Goal: Check status: Check status

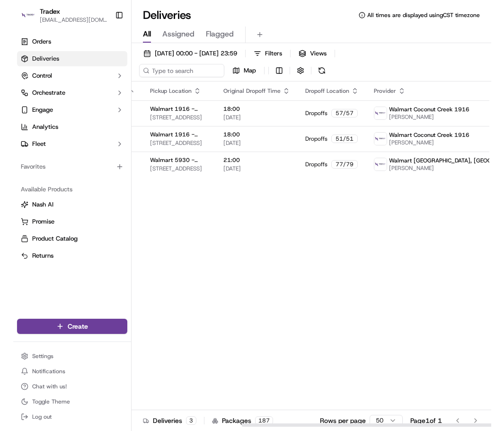
scroll to position [0, 157]
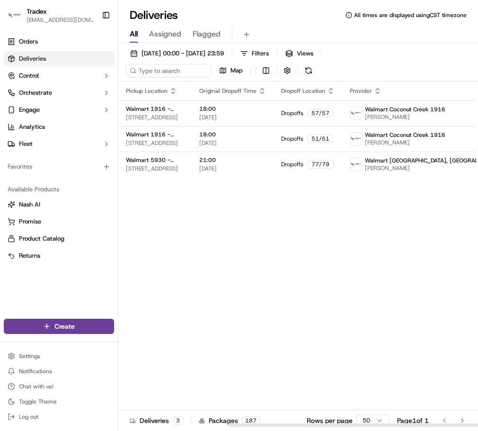
drag, startPoint x: 280, startPoint y: 425, endPoint x: 399, endPoint y: 420, distance: 119.8
click at [457, 423] on div at bounding box center [407, 424] width 359 height 3
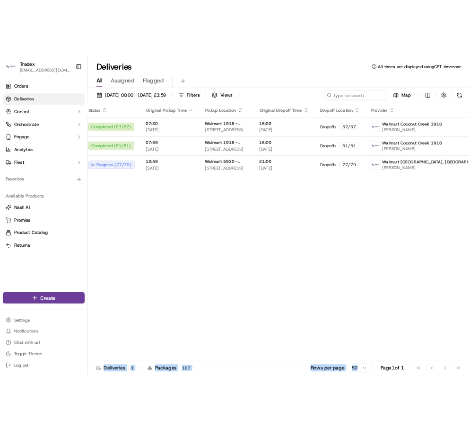
scroll to position [0, 2]
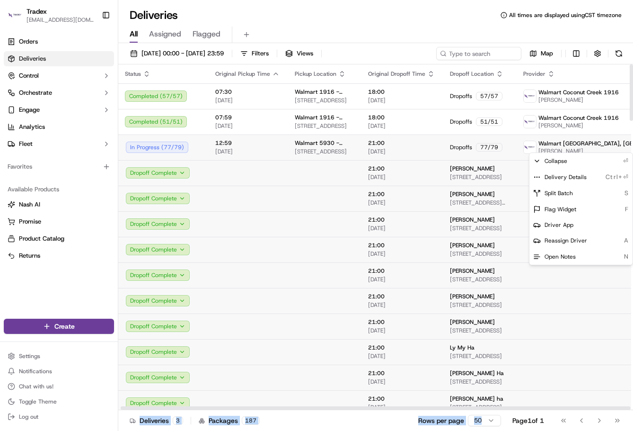
click at [478, 148] on html "Tradex [EMAIL_ADDRESS][DOMAIN_NAME] Toggle Sidebar Orders Deliveries Control Or…" at bounding box center [316, 215] width 633 height 431
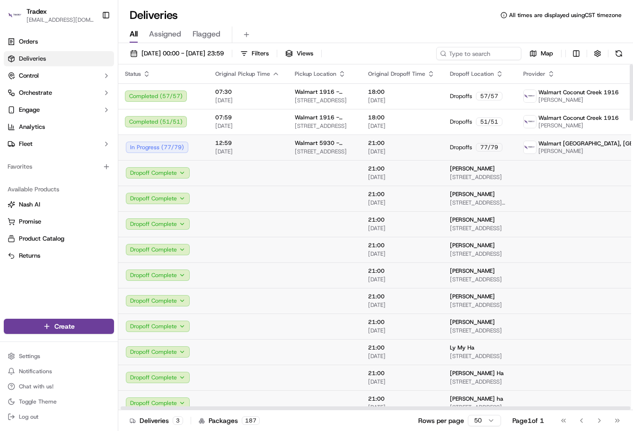
click at [478, 147] on td "Walmart [GEOGRAPHIC_DATA], [GEOGRAPHIC_DATA] 5930 [PERSON_NAME]" at bounding box center [610, 147] width 189 height 26
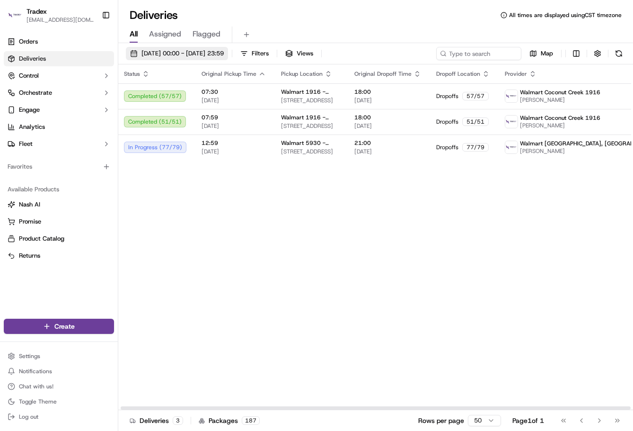
click at [192, 55] on span "[DATE] 00:00 - [DATE] 23:59" at bounding box center [183, 53] width 82 height 9
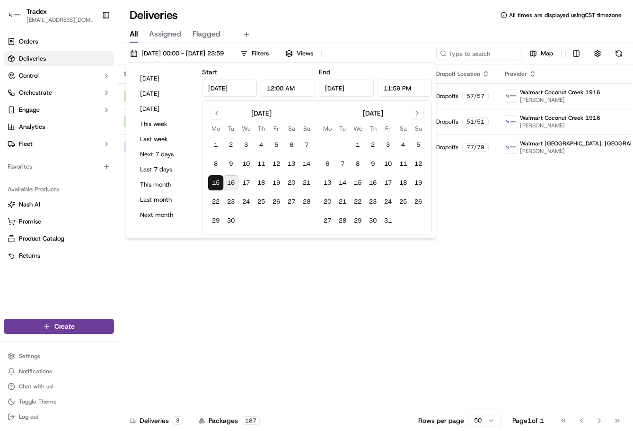
click at [229, 184] on button "16" at bounding box center [230, 182] width 15 height 15
type input "[DATE]"
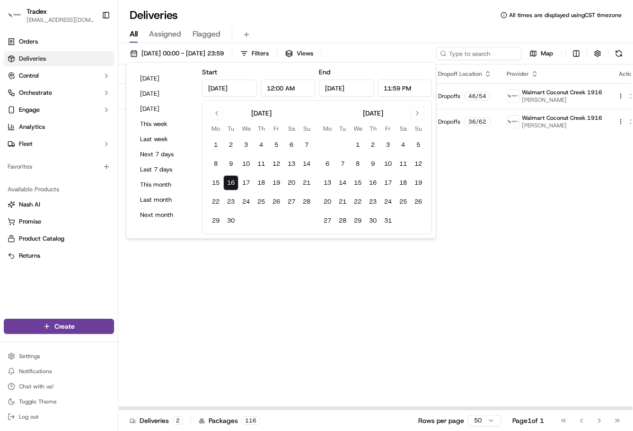
click at [408, 308] on div "Status Original Pickup Time Pickup Location Original Dropoff Time Dropoff Locat…" at bounding box center [381, 236] width 527 height 345
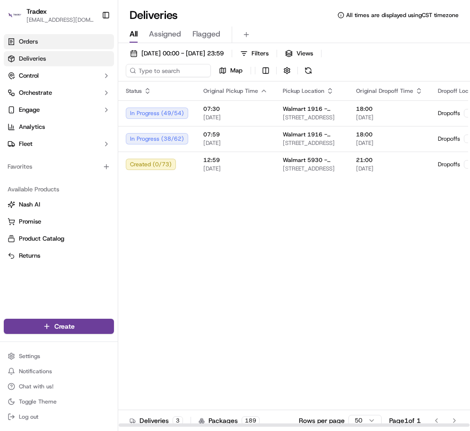
drag, startPoint x: 265, startPoint y: 425, endPoint x: 4, endPoint y: 45, distance: 461.2
click at [119, 423] on div at bounding box center [294, 424] width 351 height 3
